Goal: Task Accomplishment & Management: Use online tool/utility

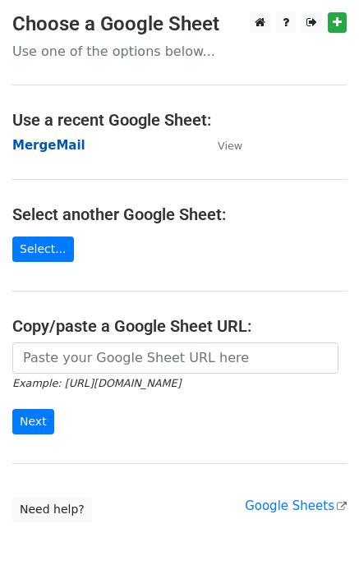
click at [72, 149] on strong "MergeMail" at bounding box center [48, 145] width 73 height 15
click at [39, 149] on strong "MergeMail" at bounding box center [48, 145] width 73 height 15
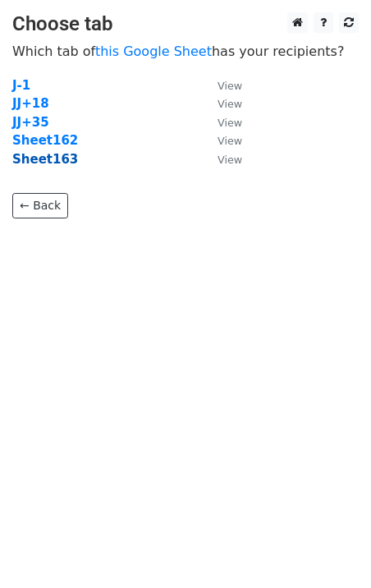
click at [53, 162] on strong "Sheet163" at bounding box center [45, 159] width 66 height 15
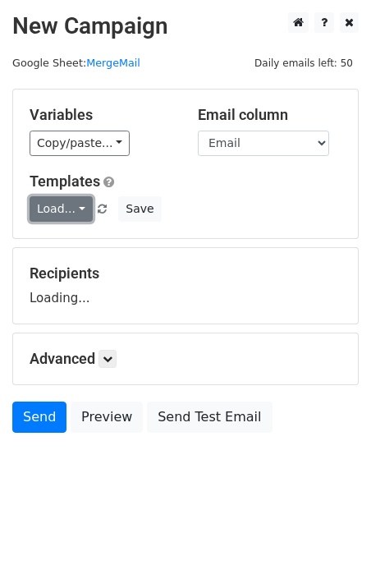
click at [71, 213] on link "Load..." at bounding box center [61, 208] width 63 height 25
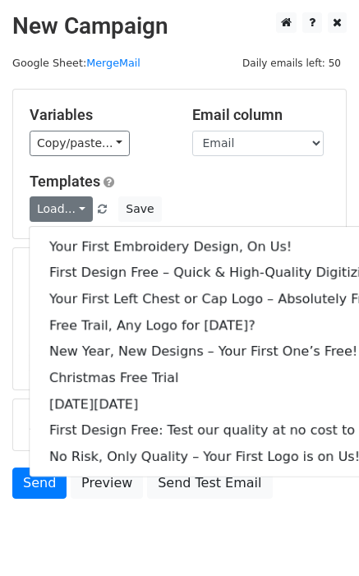
click at [217, 164] on div "Variables Copy/paste... {{Email}} Email column Email Templates Load... Your Fir…" at bounding box center [179, 164] width 333 height 149
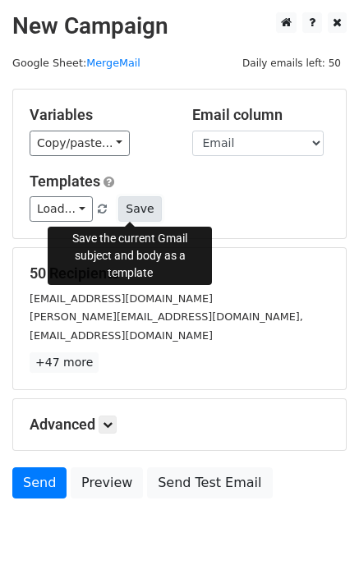
click at [138, 210] on button "Save" at bounding box center [139, 208] width 43 height 25
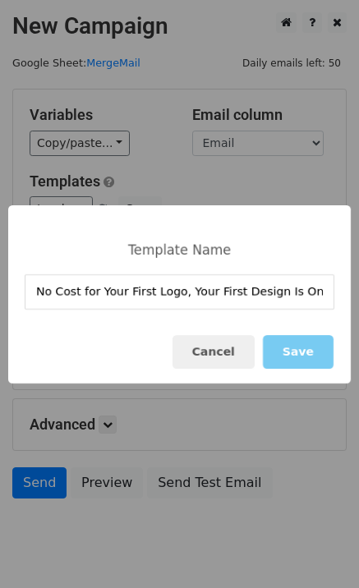
type input "No Cost for Your First Logo, Your First Design Is On Us!"
click at [323, 357] on button "Save" at bounding box center [298, 352] width 71 height 34
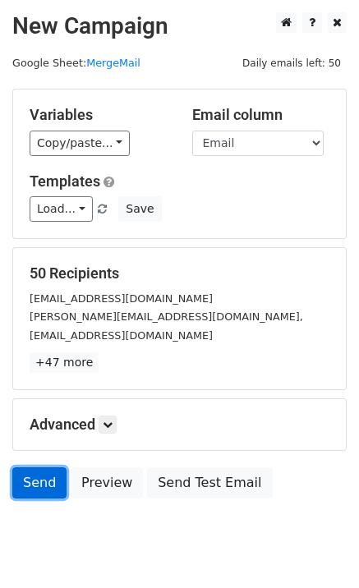
click at [37, 481] on link "Send" at bounding box center [39, 483] width 54 height 31
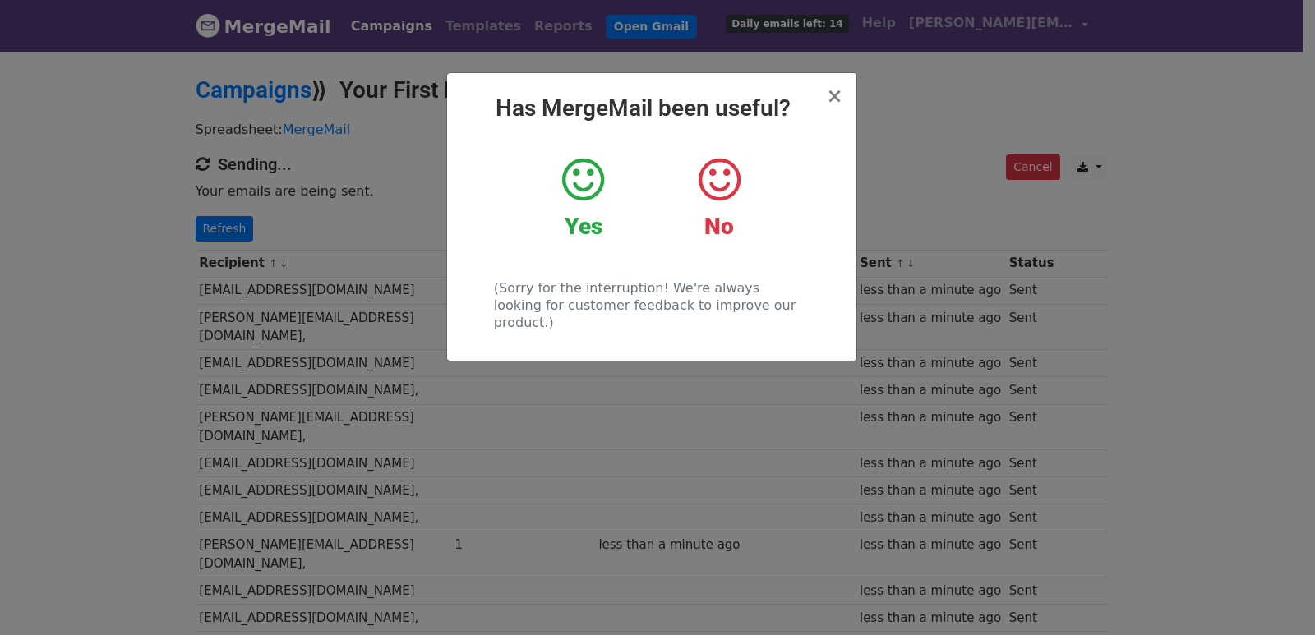
click at [258, 326] on div "× Has MergeMail been useful? Yes No (Sorry for the interruption! We're always l…" at bounding box center [657, 342] width 1315 height 586
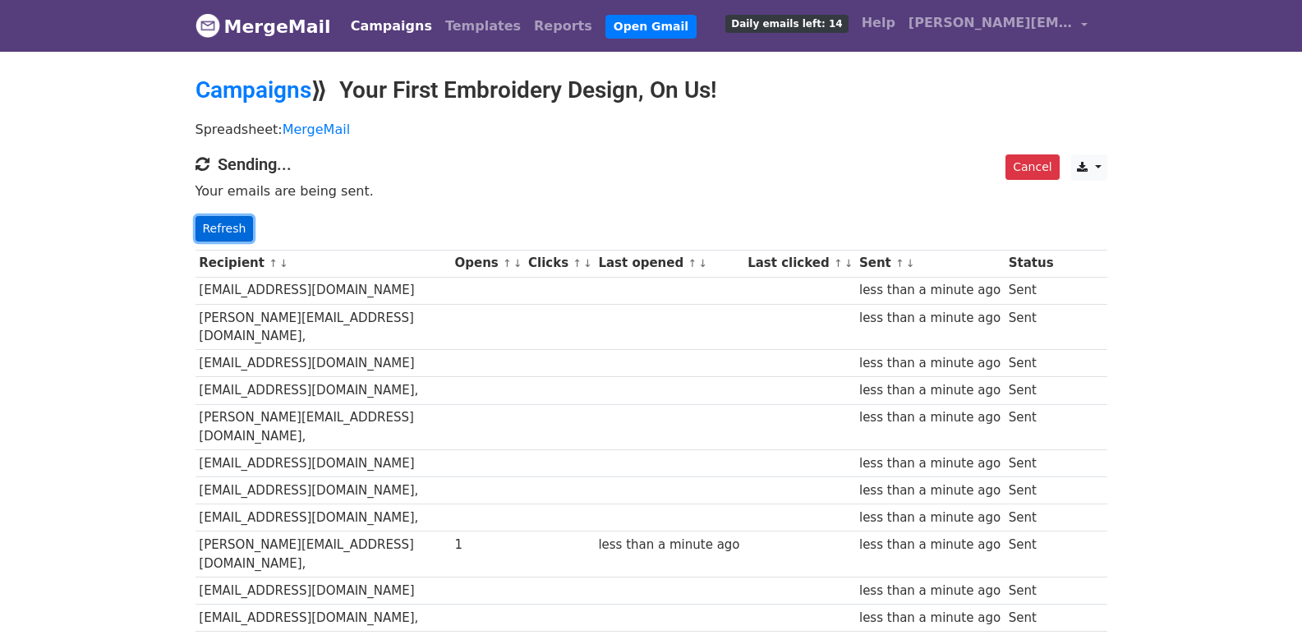
click at [218, 226] on link "Refresh" at bounding box center [225, 228] width 58 height 25
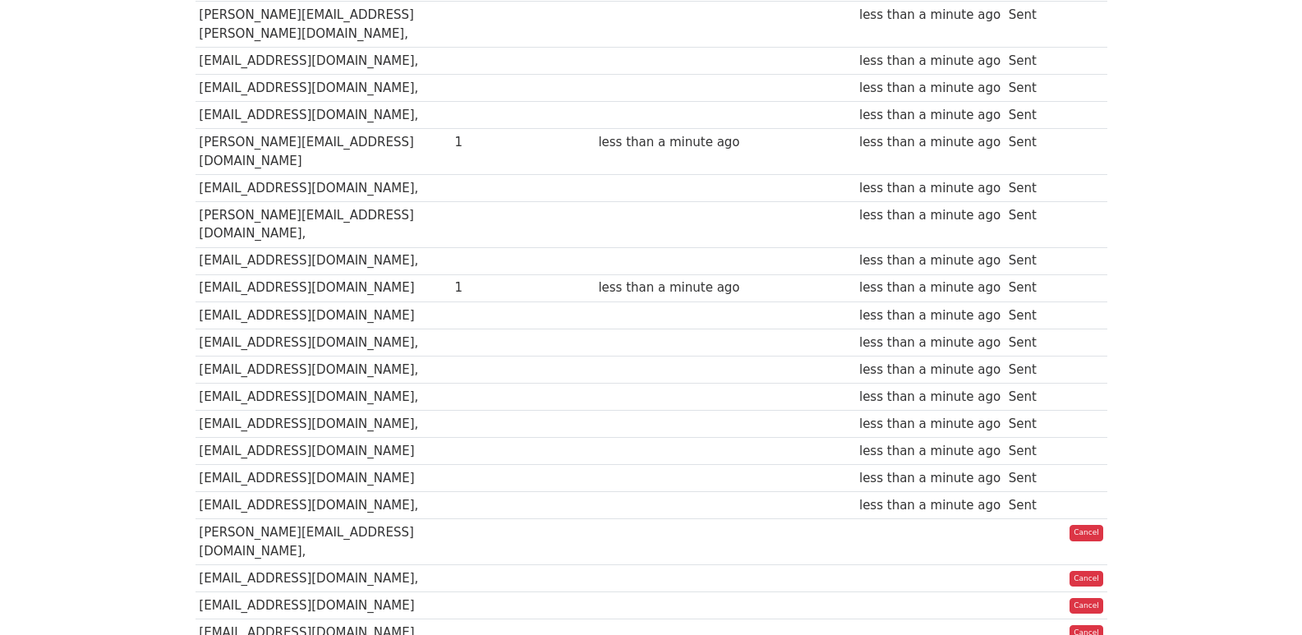
scroll to position [1153, 0]
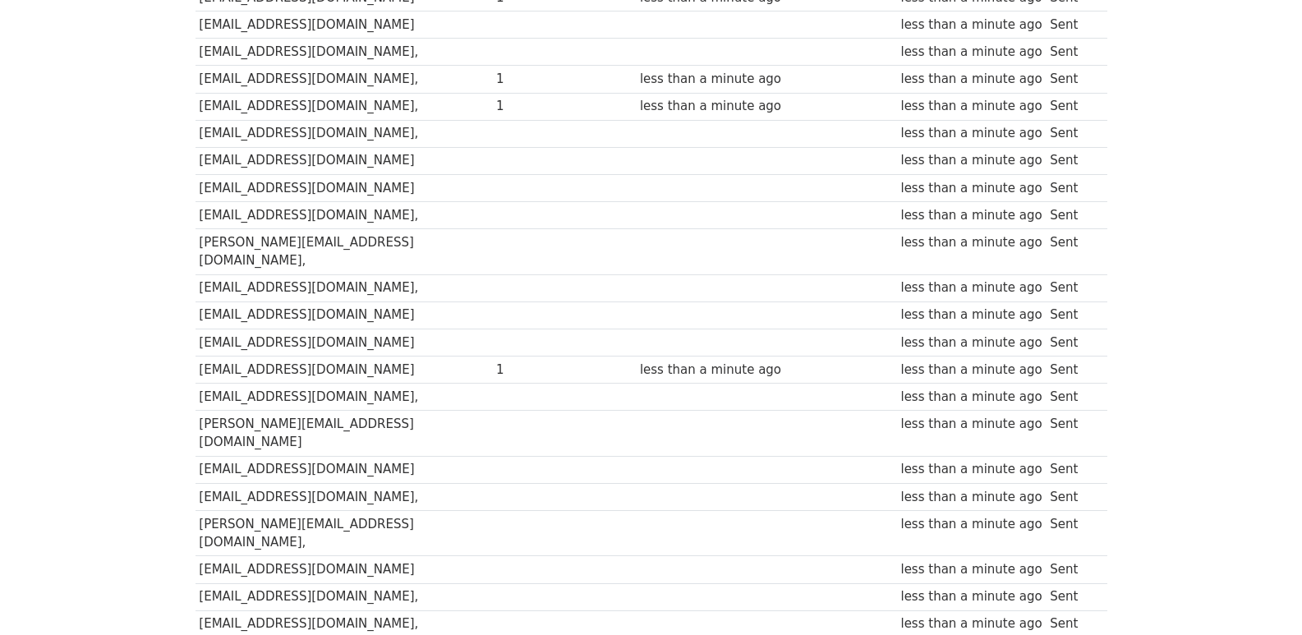
scroll to position [1144, 0]
